Goal: Information Seeking & Learning: Learn about a topic

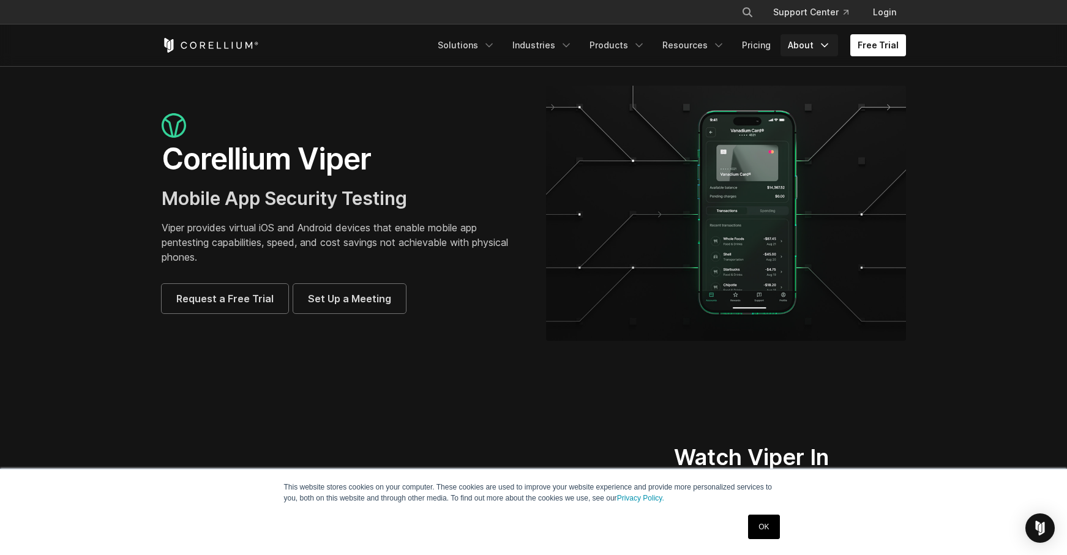
click at [820, 45] on icon "Navigation Menu" at bounding box center [825, 45] width 12 height 12
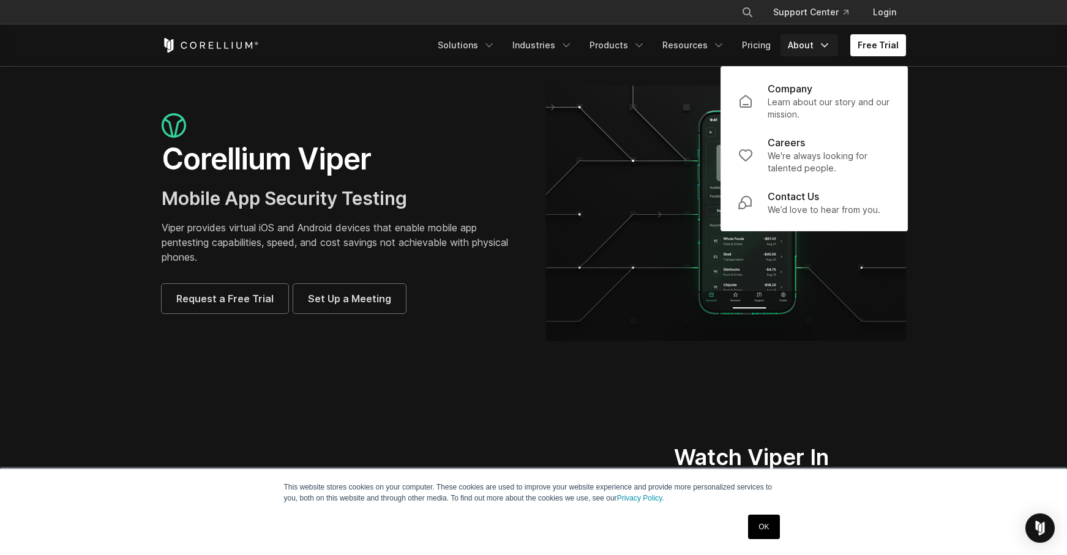
click at [980, 208] on section "Corellium Viper Mobile App Security Testing Viper provides virtual iOS and Andr…" at bounding box center [533, 218] width 1067 height 304
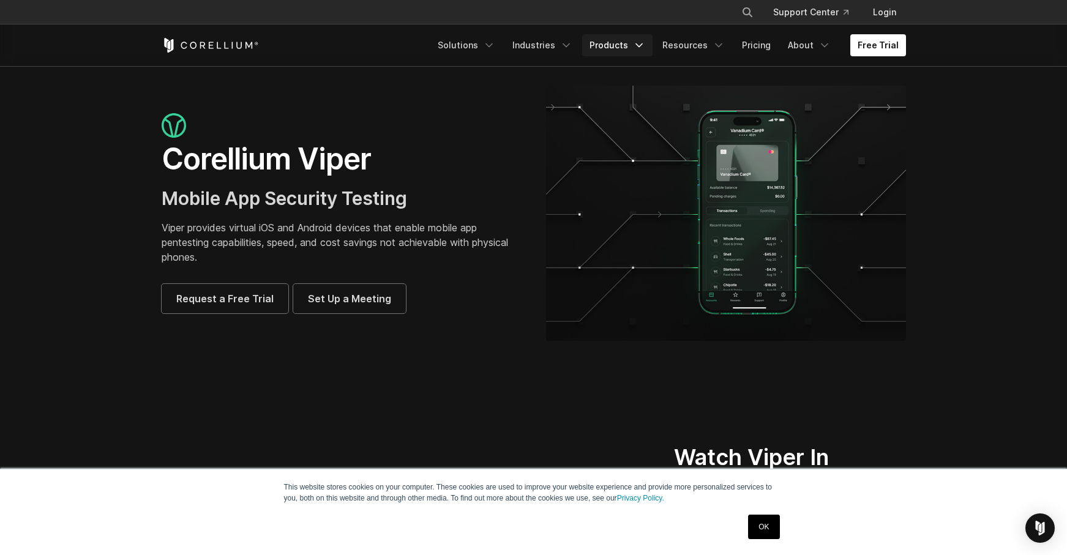
click at [637, 44] on link "Products" at bounding box center [617, 45] width 70 height 22
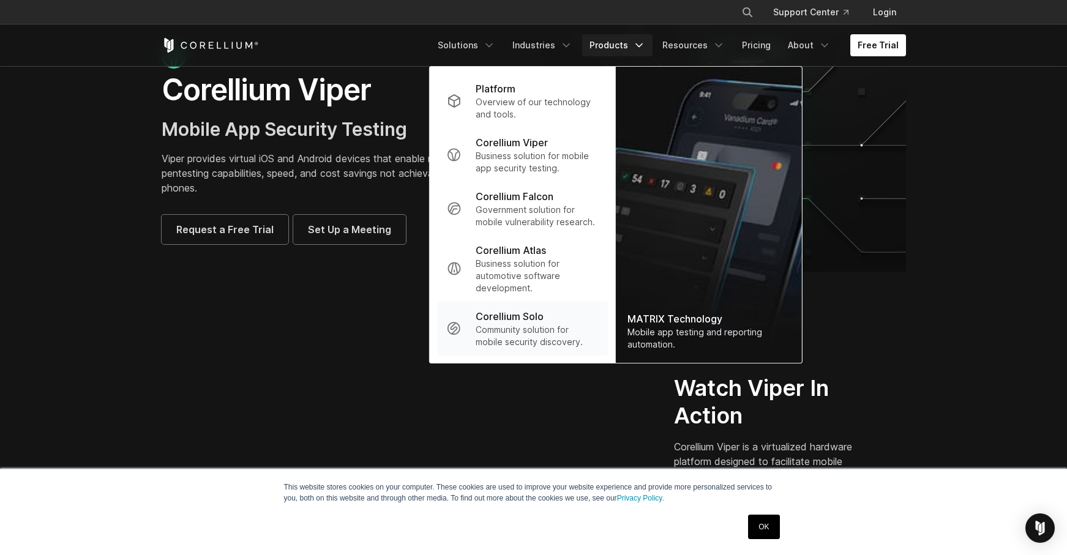
scroll to position [71, 0]
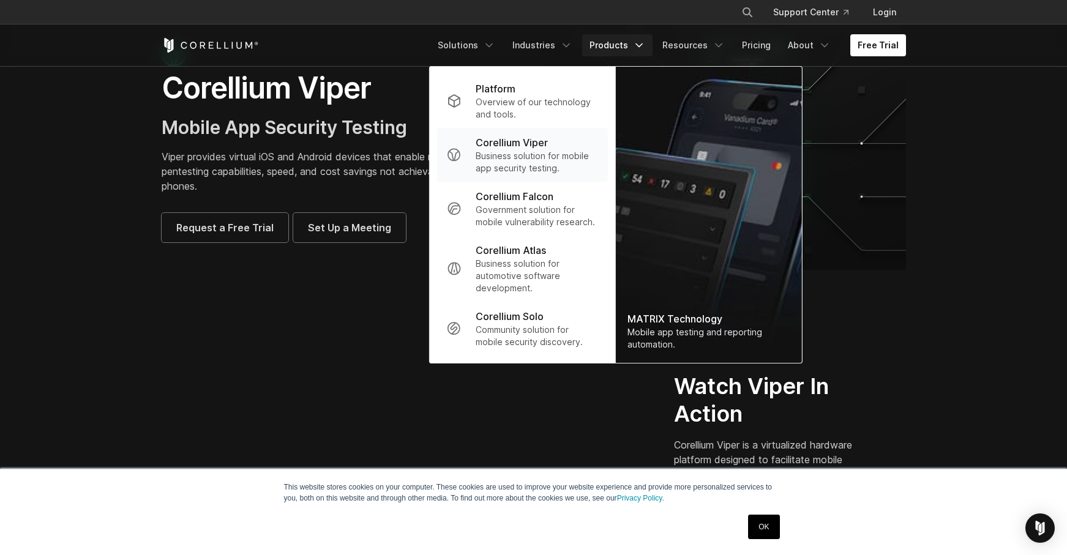
click at [532, 161] on p "Business solution for mobile app security testing." at bounding box center [537, 162] width 122 height 24
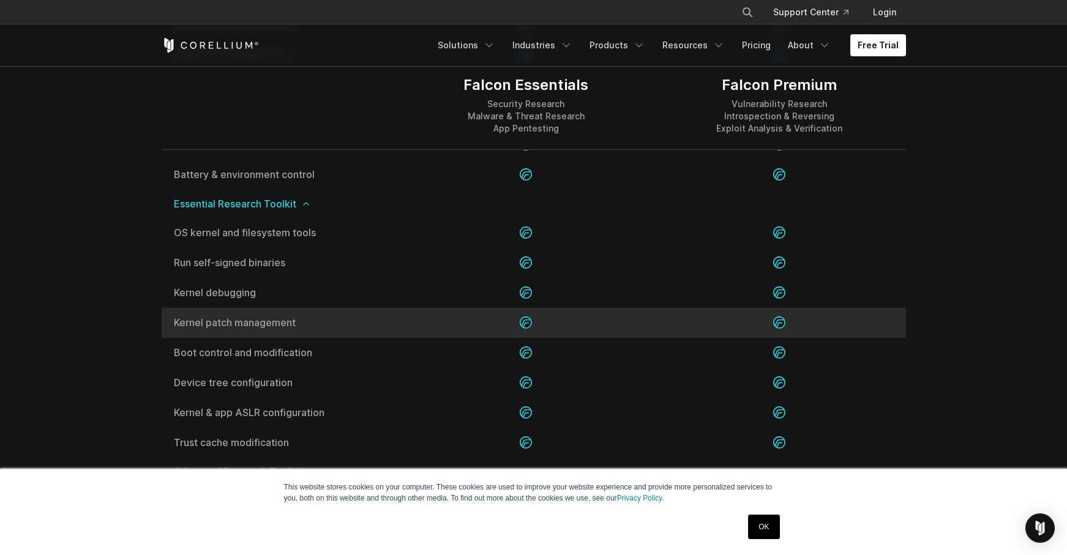
scroll to position [2080, 0]
